Goal: Task Accomplishment & Management: Manage account settings

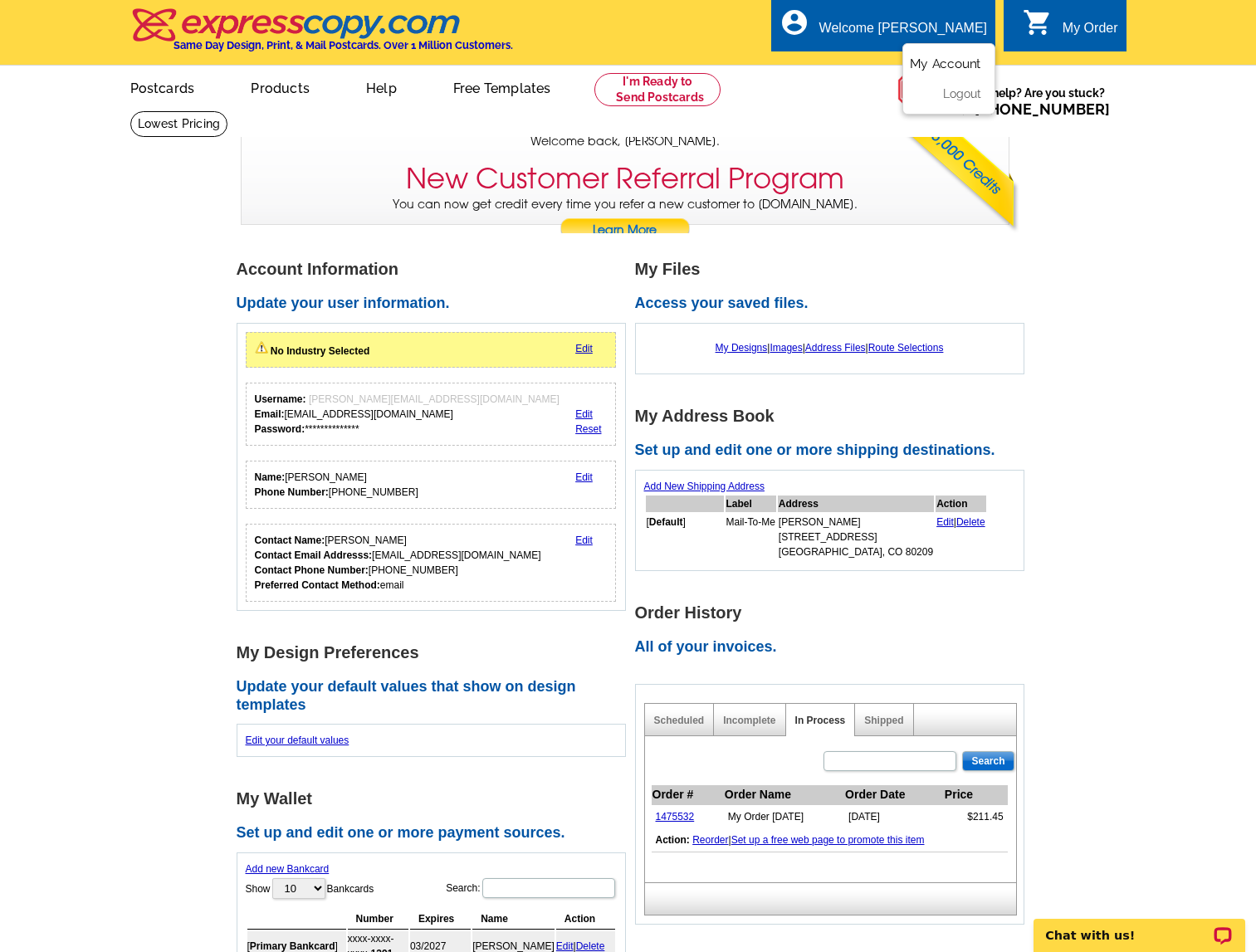
click at [951, 64] on link "My Account" at bounding box center [946, 64] width 72 height 15
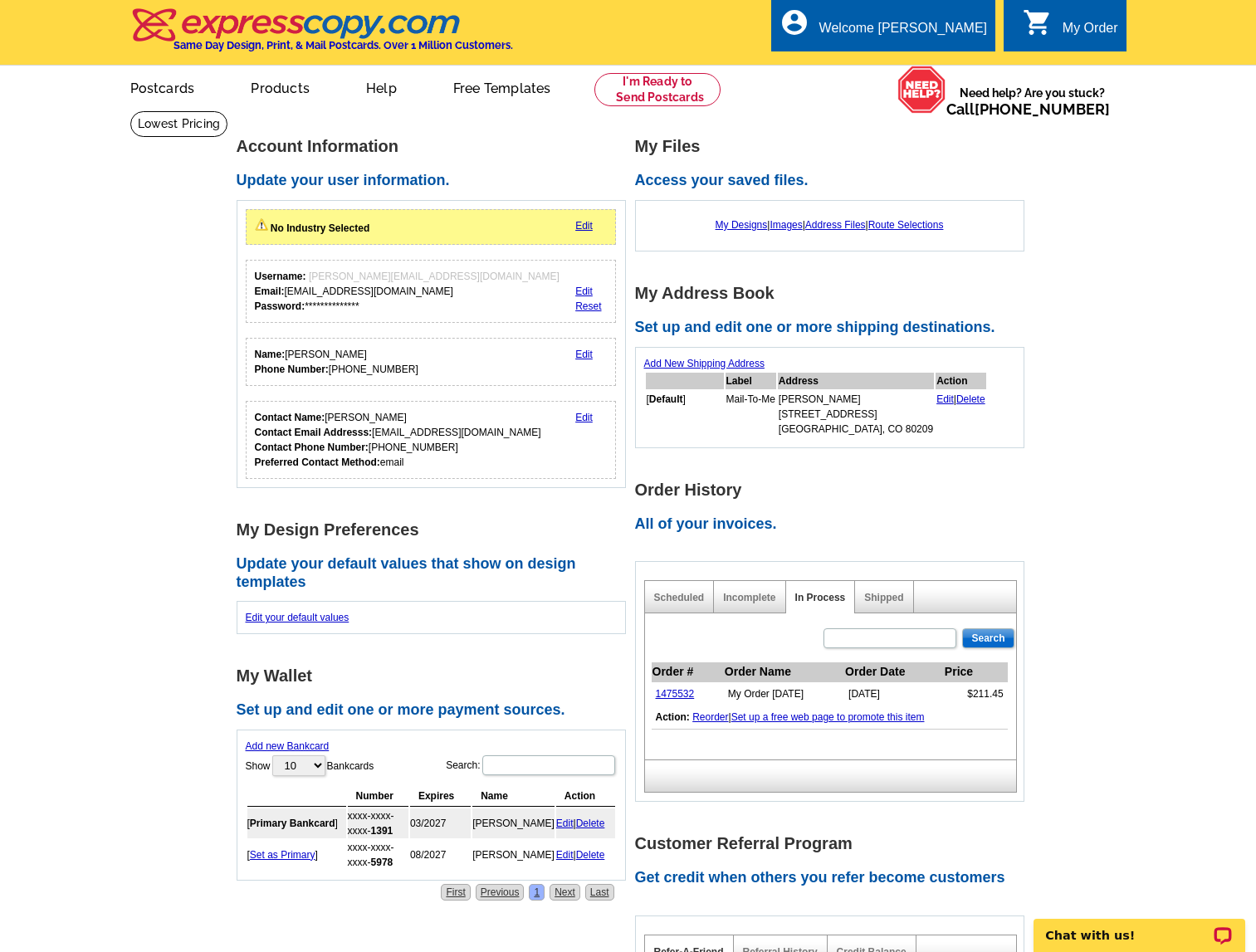
click at [737, 231] on div "My Designs | Images | Address Files | Route Selections" at bounding box center [829, 225] width 371 height 31
click at [739, 224] on link "My Designs" at bounding box center [742, 225] width 52 height 11
